Goal: Task Accomplishment & Management: Use online tool/utility

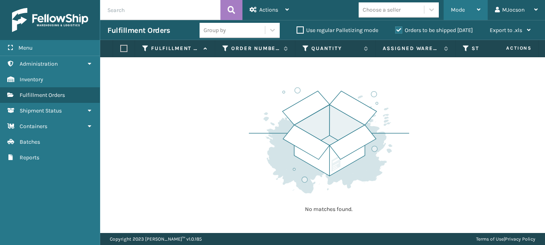
click at [446, 4] on div "Mode Regular Mode Picking Mode Labeling Mode Exit Scan Mode" at bounding box center [466, 10] width 44 height 20
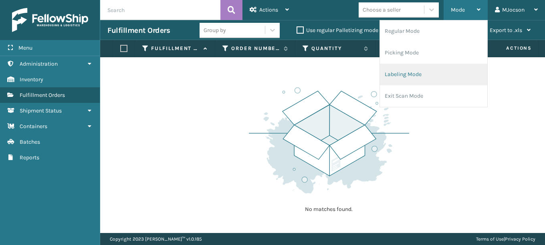
click at [409, 73] on li "Labeling Mode" at bounding box center [433, 75] width 107 height 22
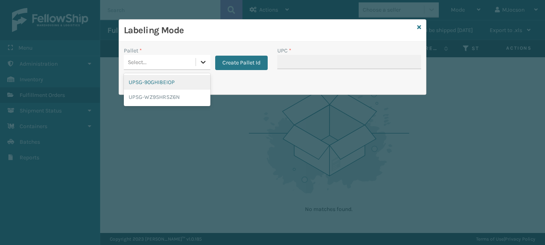
click at [205, 61] on icon at bounding box center [203, 62] width 8 height 8
click at [172, 80] on div "UPSG-90GHI8EIOP" at bounding box center [167, 82] width 87 height 15
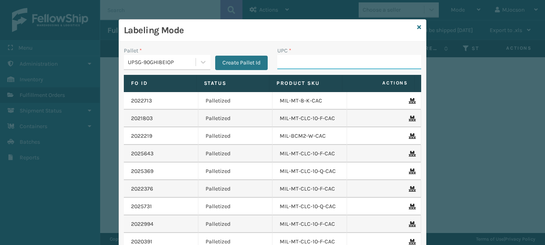
click at [278, 65] on input "UPC *" at bounding box center [349, 62] width 144 height 14
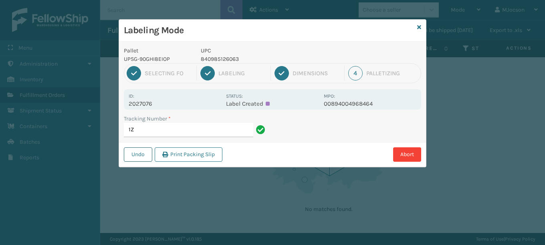
type input "1"
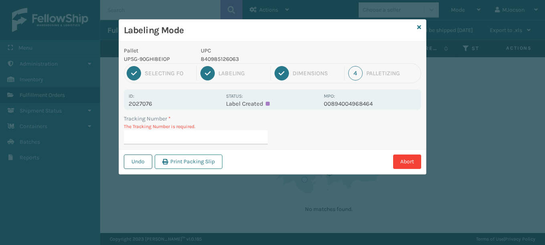
click at [140, 160] on button "Undo" at bounding box center [138, 162] width 28 height 14
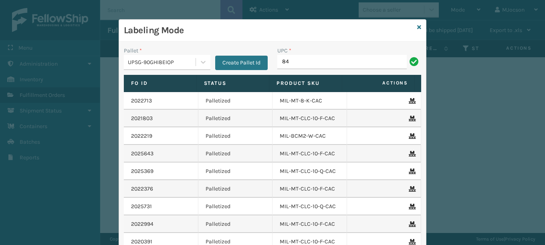
type input "8"
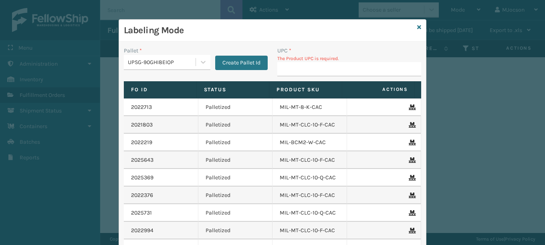
click at [288, 67] on input "UPC *" at bounding box center [349, 69] width 144 height 14
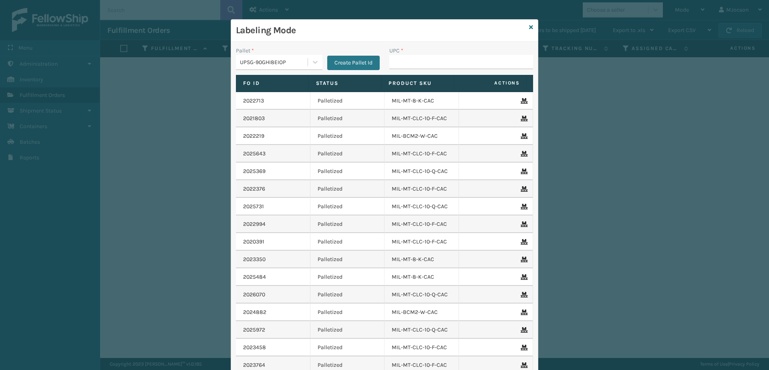
click at [525, 27] on div "Labeling Mode" at bounding box center [384, 31] width 307 height 22
click at [529, 28] on icon at bounding box center [531, 27] width 4 height 6
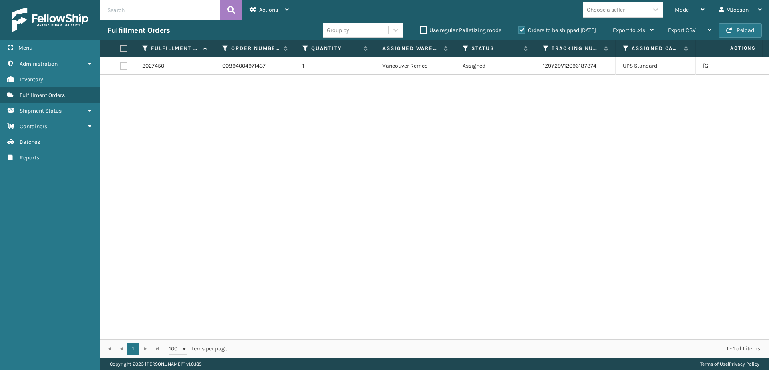
click at [570, 105] on div "2027450 00894004971437 1 [GEOGRAPHIC_DATA] Remco Assigned 1Z9Y29V12096187374 UP…" at bounding box center [434, 198] width 669 height 282
click at [738, 30] on button "Reload" at bounding box center [740, 30] width 43 height 14
click at [22, 138] on link "Batches Batches" at bounding box center [50, 142] width 100 height 16
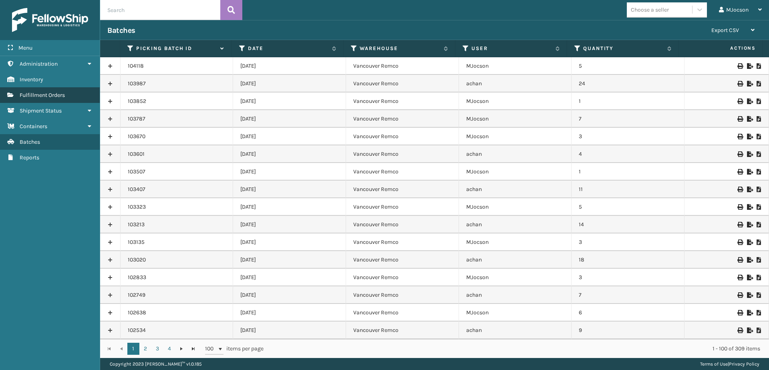
click at [48, 97] on span "Fulfillment Orders" at bounding box center [42, 95] width 45 height 7
